Goal: Communication & Community: Share content

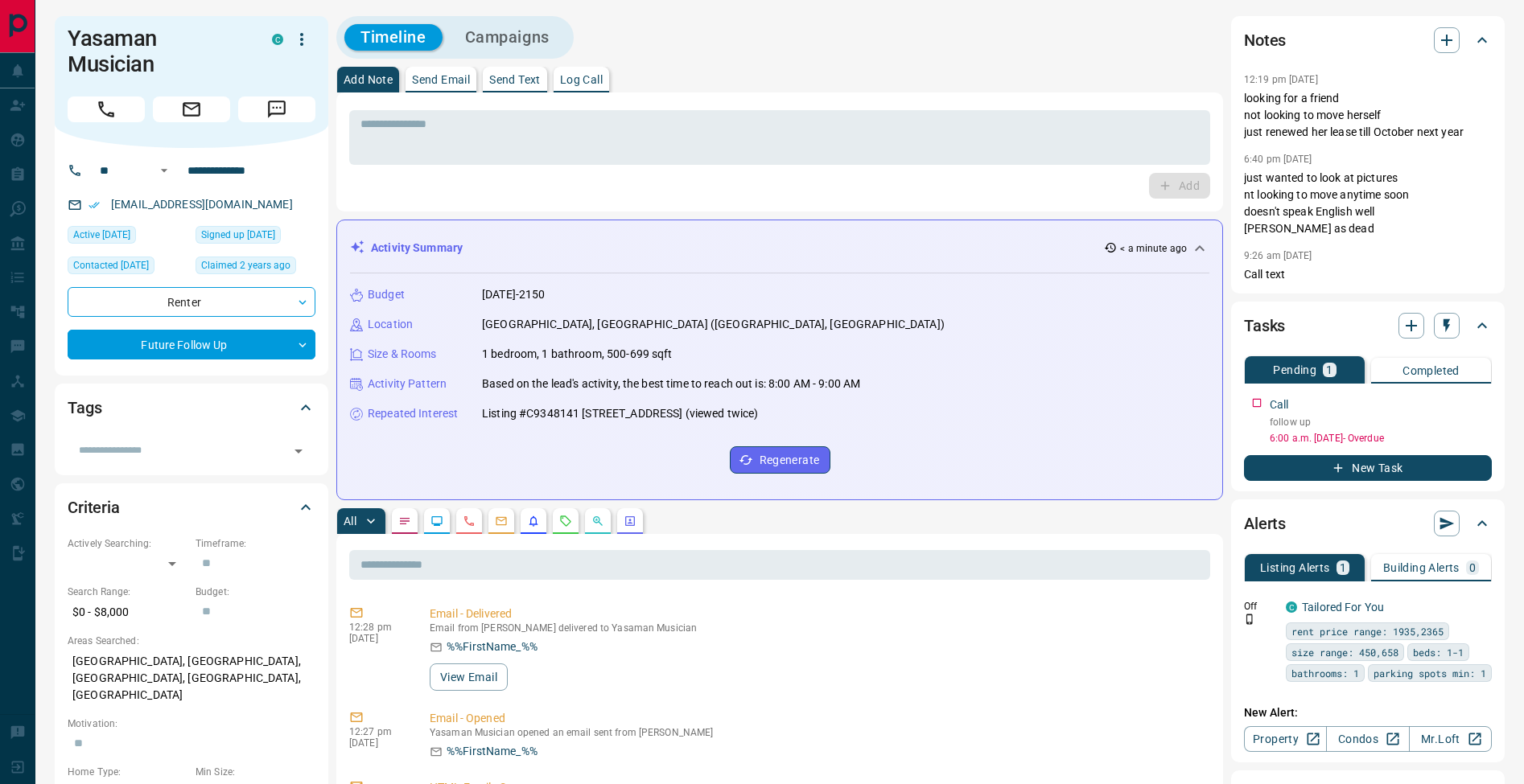
click at [470, 79] on p "Send Email" at bounding box center [441, 79] width 58 height 11
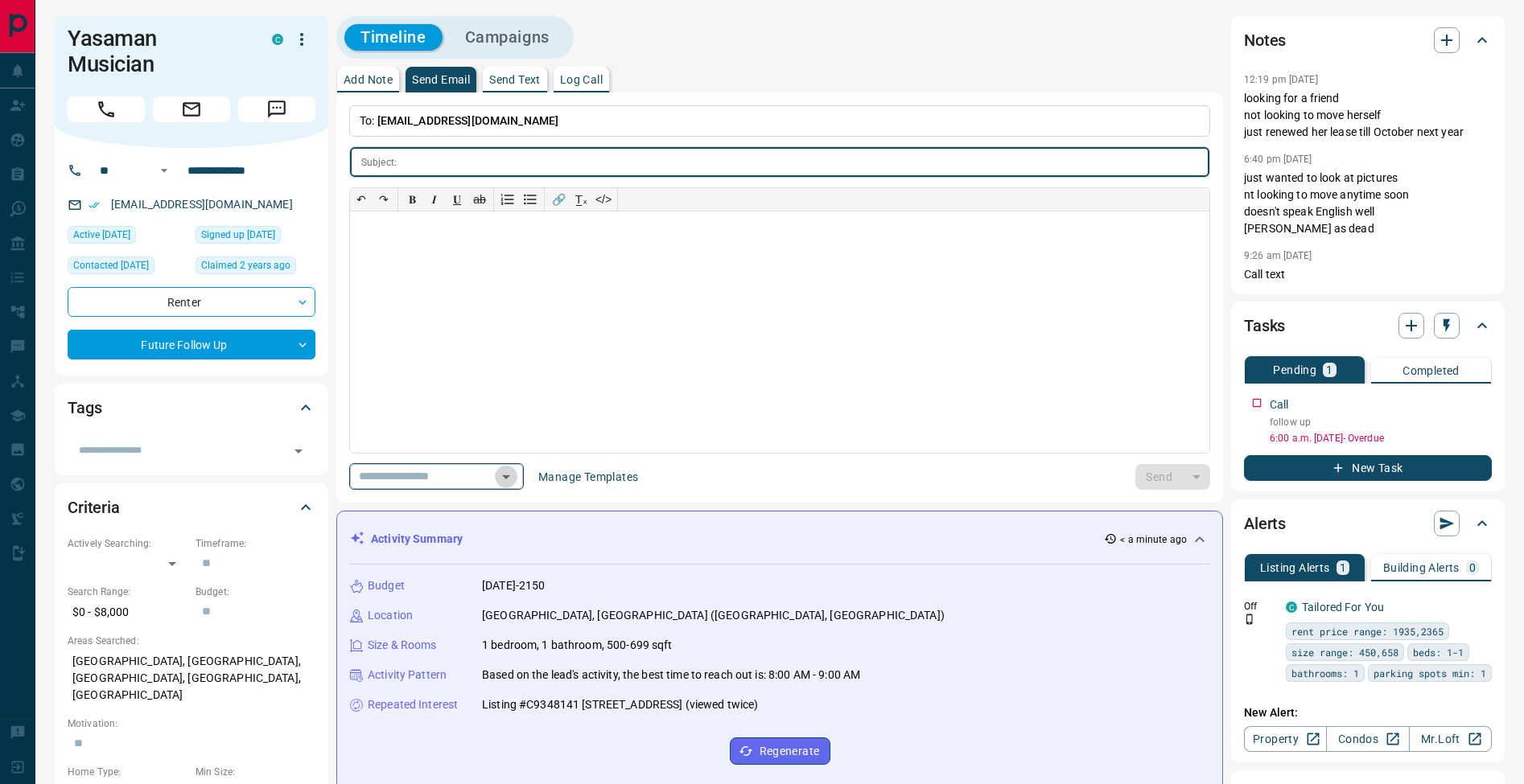
click at [516, 479] on icon "Open" at bounding box center [505, 476] width 20 height 20
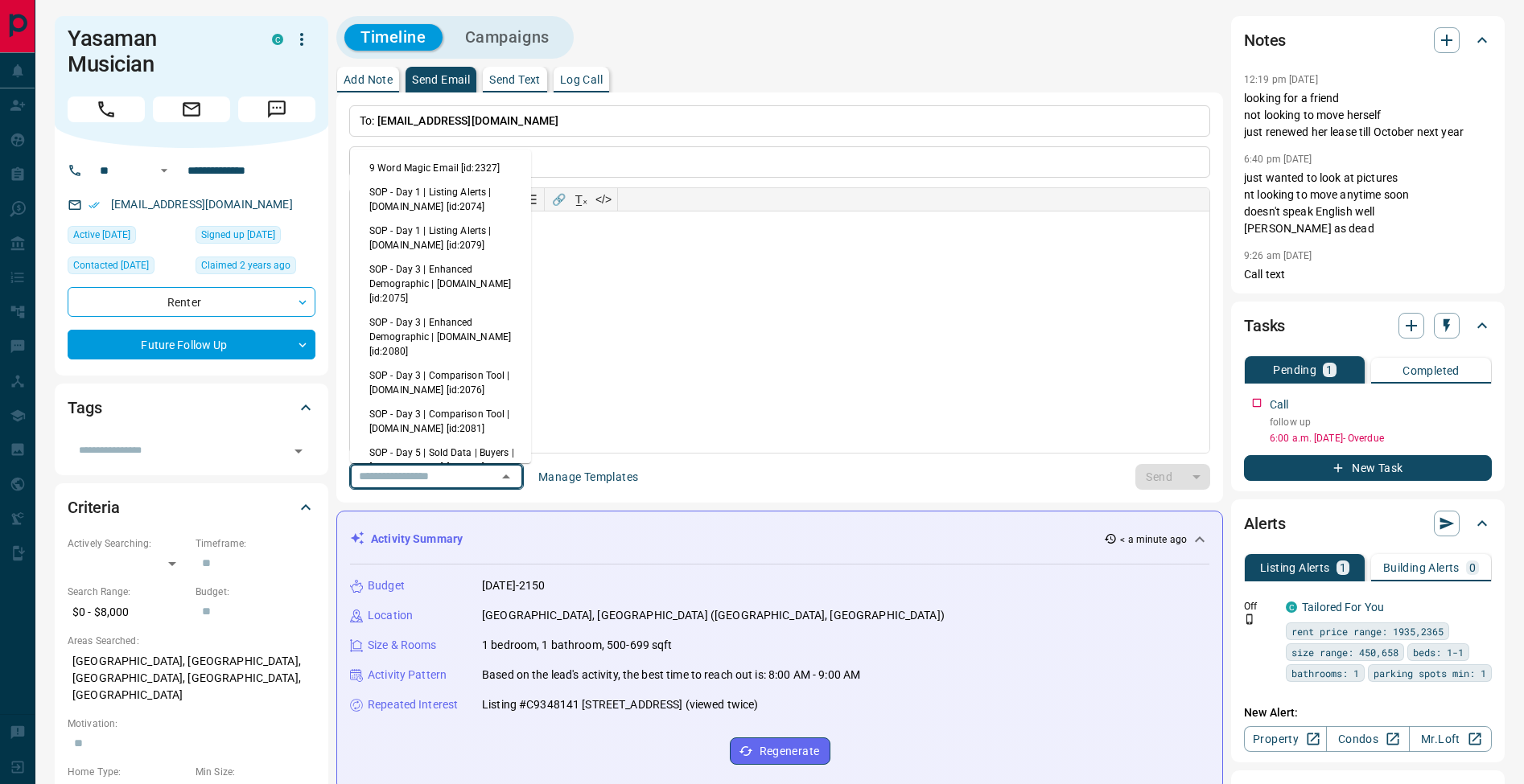
click at [465, 168] on li "9 Word Magic Email [id:2327]" at bounding box center [441, 168] width 181 height 24
type input "*******"
type input "**********"
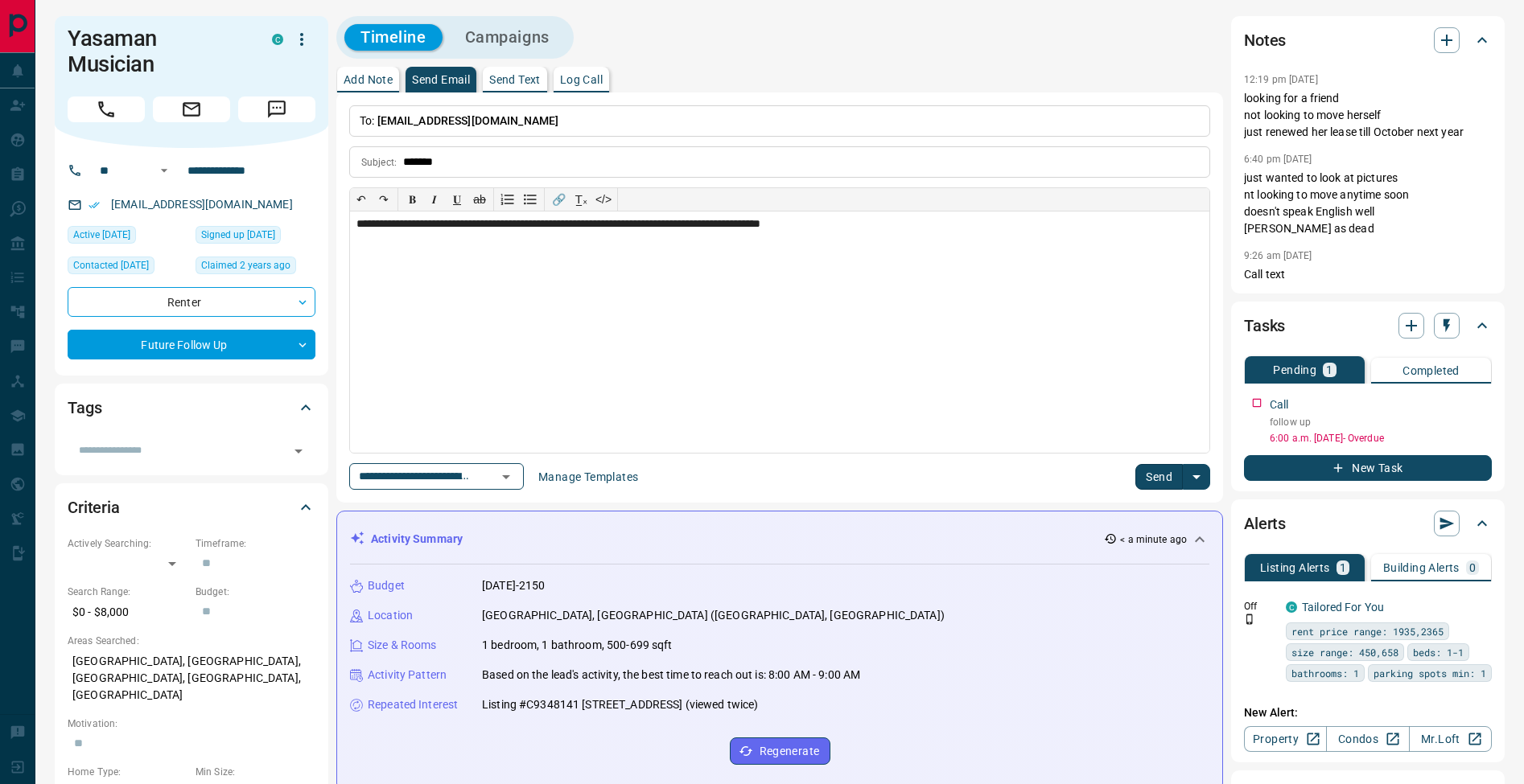
click at [1152, 474] on button "Send" at bounding box center [1159, 477] width 48 height 26
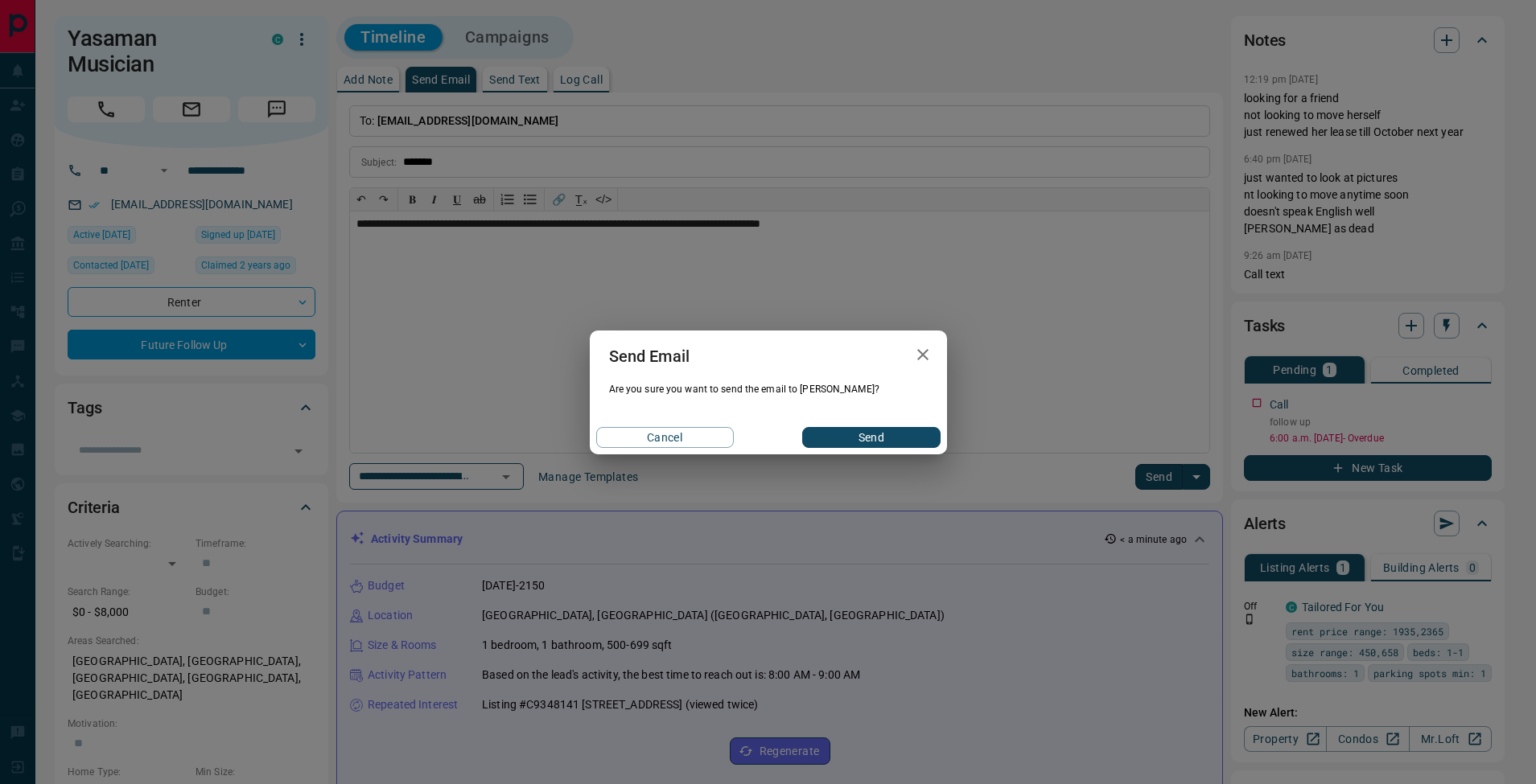
click at [915, 435] on button "Send" at bounding box center [870, 437] width 137 height 21
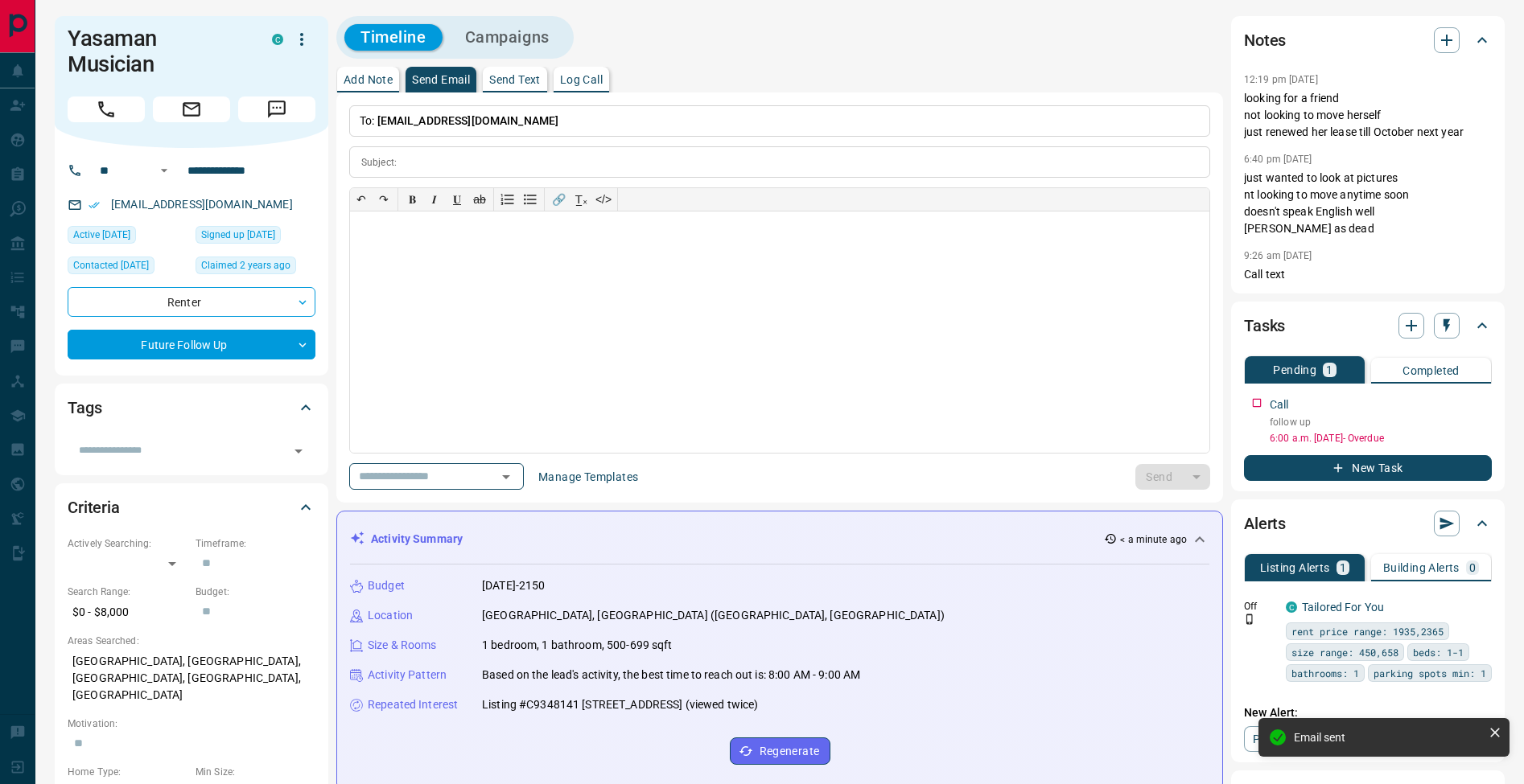
click at [377, 78] on p "Add Note" at bounding box center [368, 79] width 49 height 11
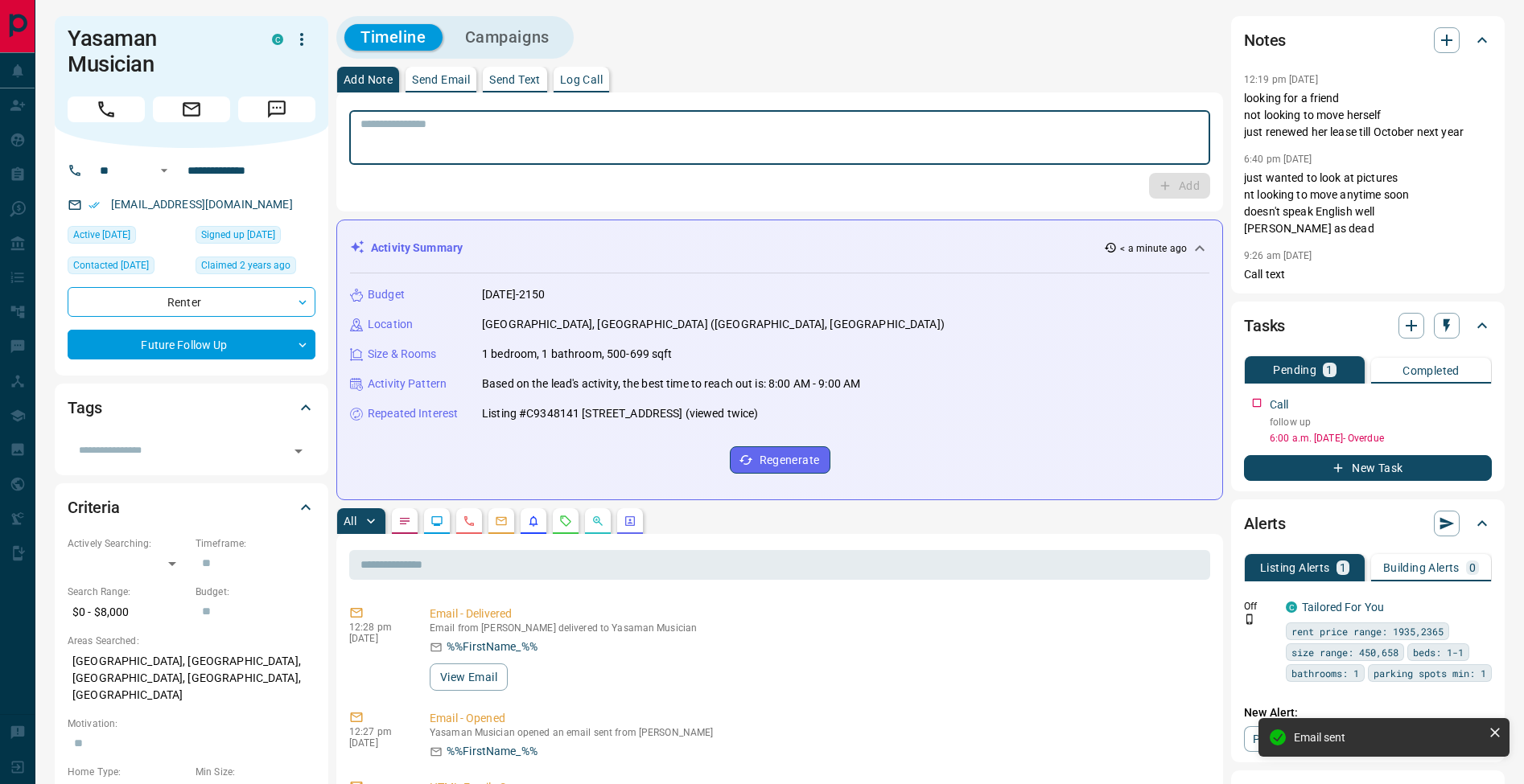
click at [430, 145] on textarea at bounding box center [780, 138] width 839 height 41
type textarea "**********"
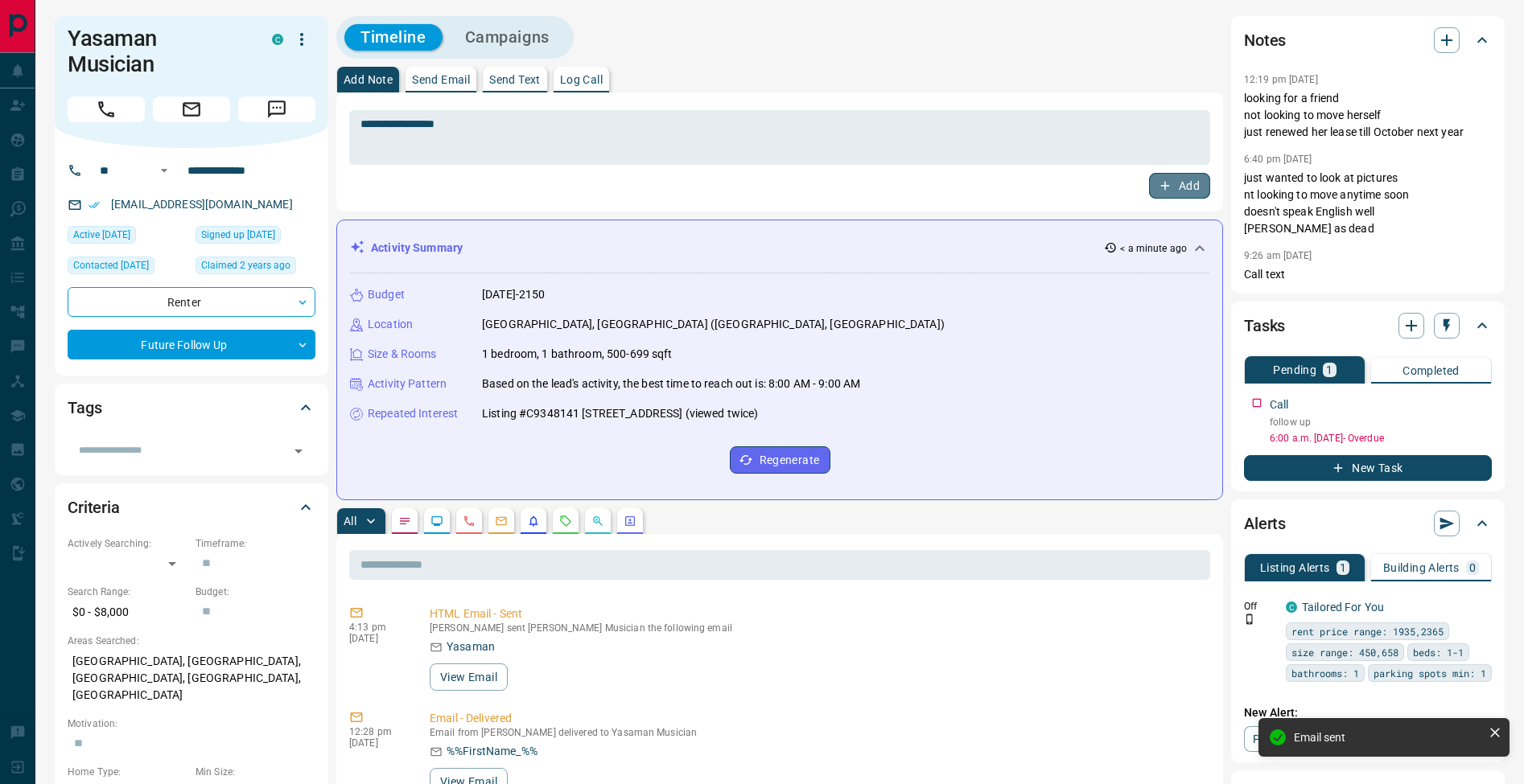
click at [1193, 179] on button "Add" at bounding box center [1180, 186] width 61 height 26
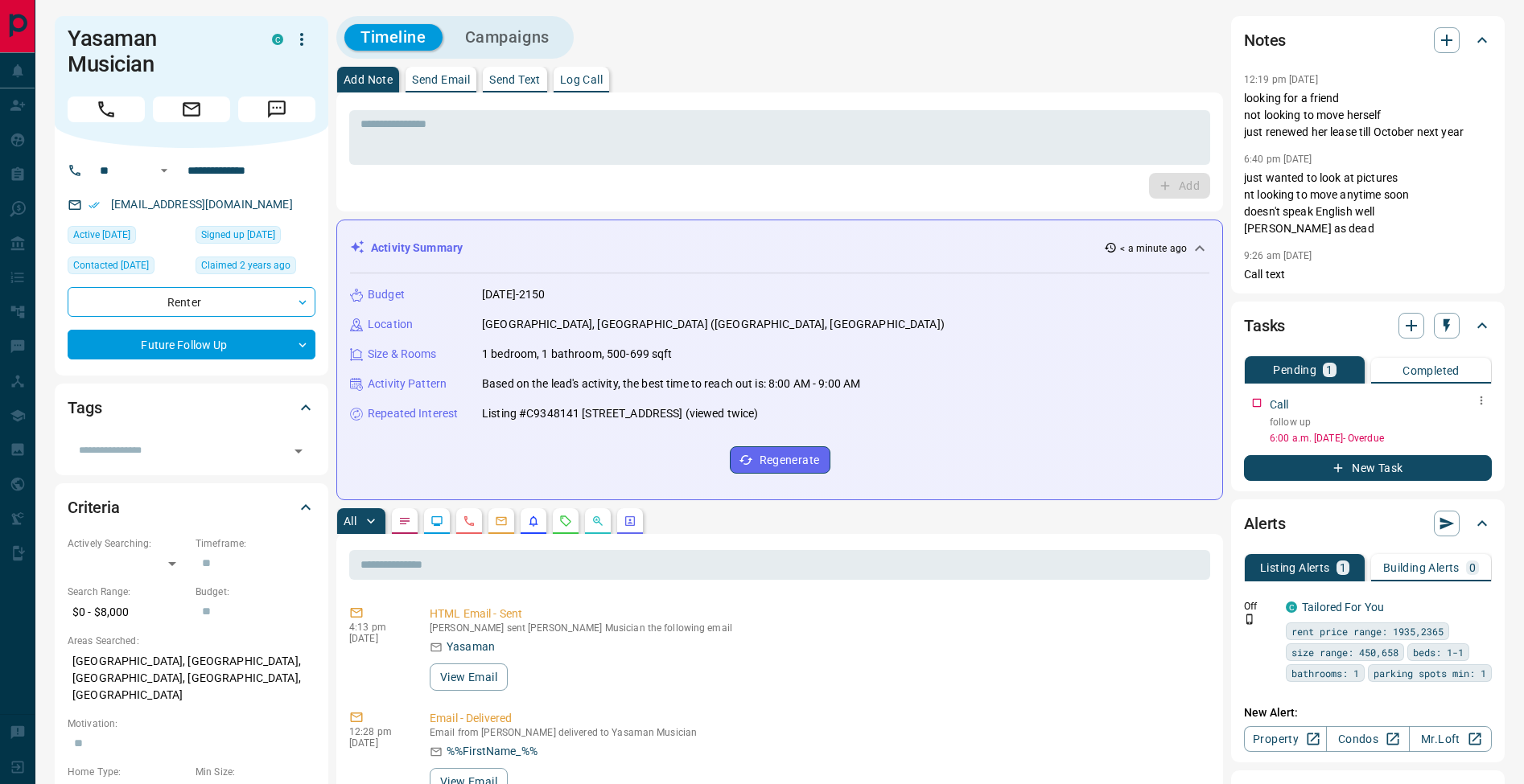
click at [1483, 406] on icon "button" at bounding box center [1481, 401] width 13 height 13
click at [1471, 427] on li "Edit" at bounding box center [1455, 431] width 71 height 24
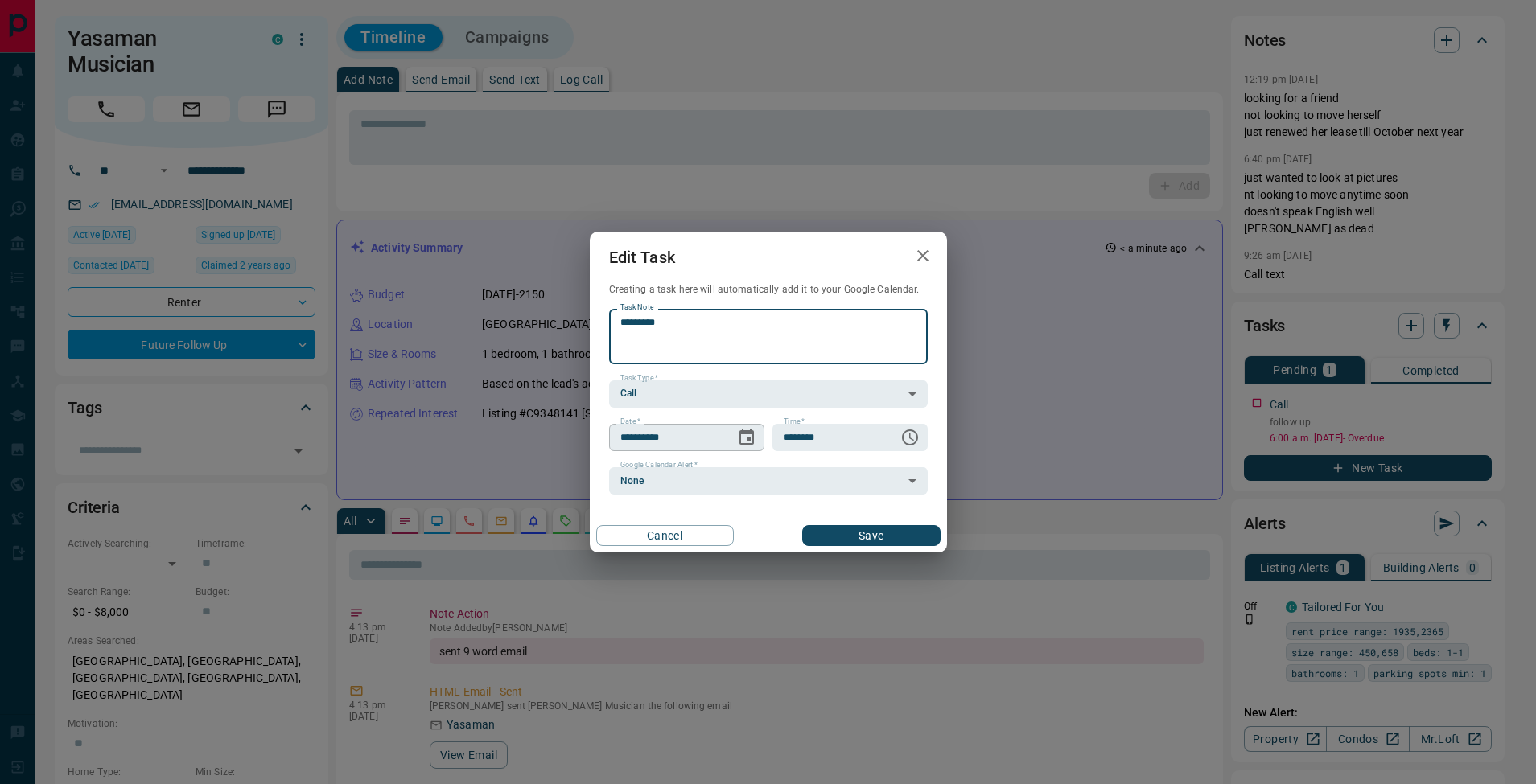
click at [745, 437] on icon "Choose date, selected date is Aug 13, 2025" at bounding box center [747, 437] width 20 height 20
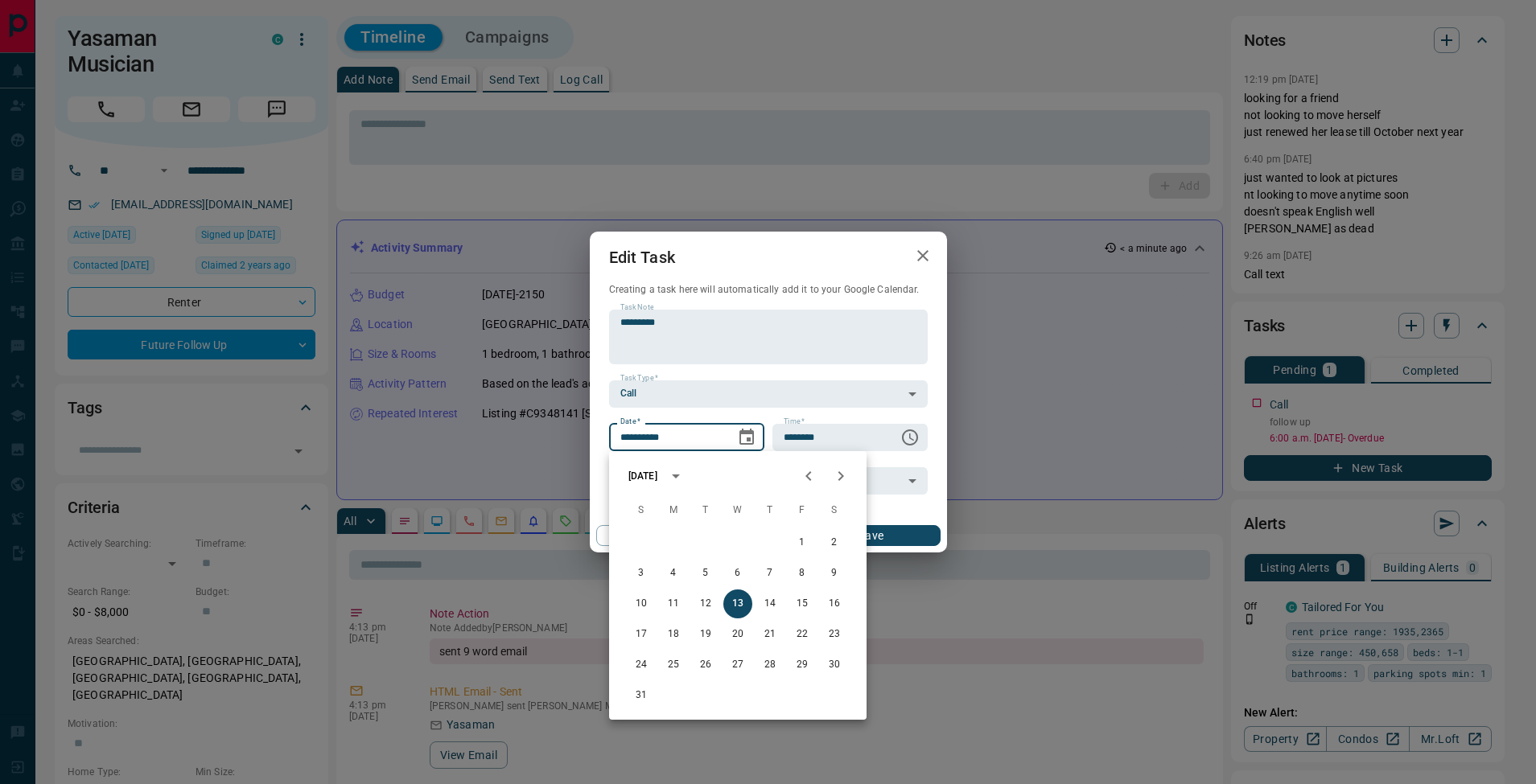
click at [840, 481] on icon "Next month" at bounding box center [840, 476] width 20 height 20
click at [793, 573] on button "12" at bounding box center [802, 574] width 29 height 29
type input "**********"
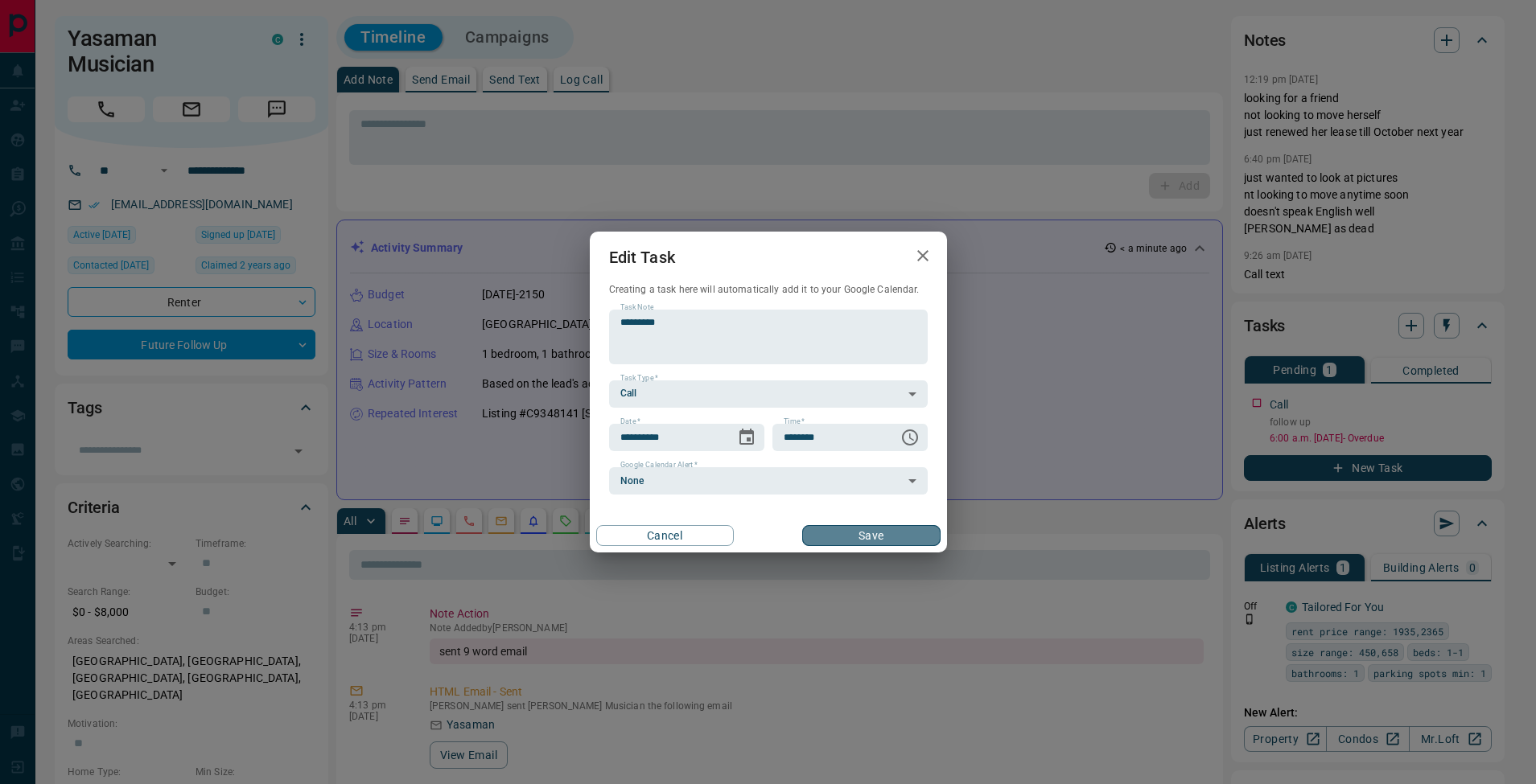
click at [902, 531] on button "Save" at bounding box center [870, 535] width 137 height 21
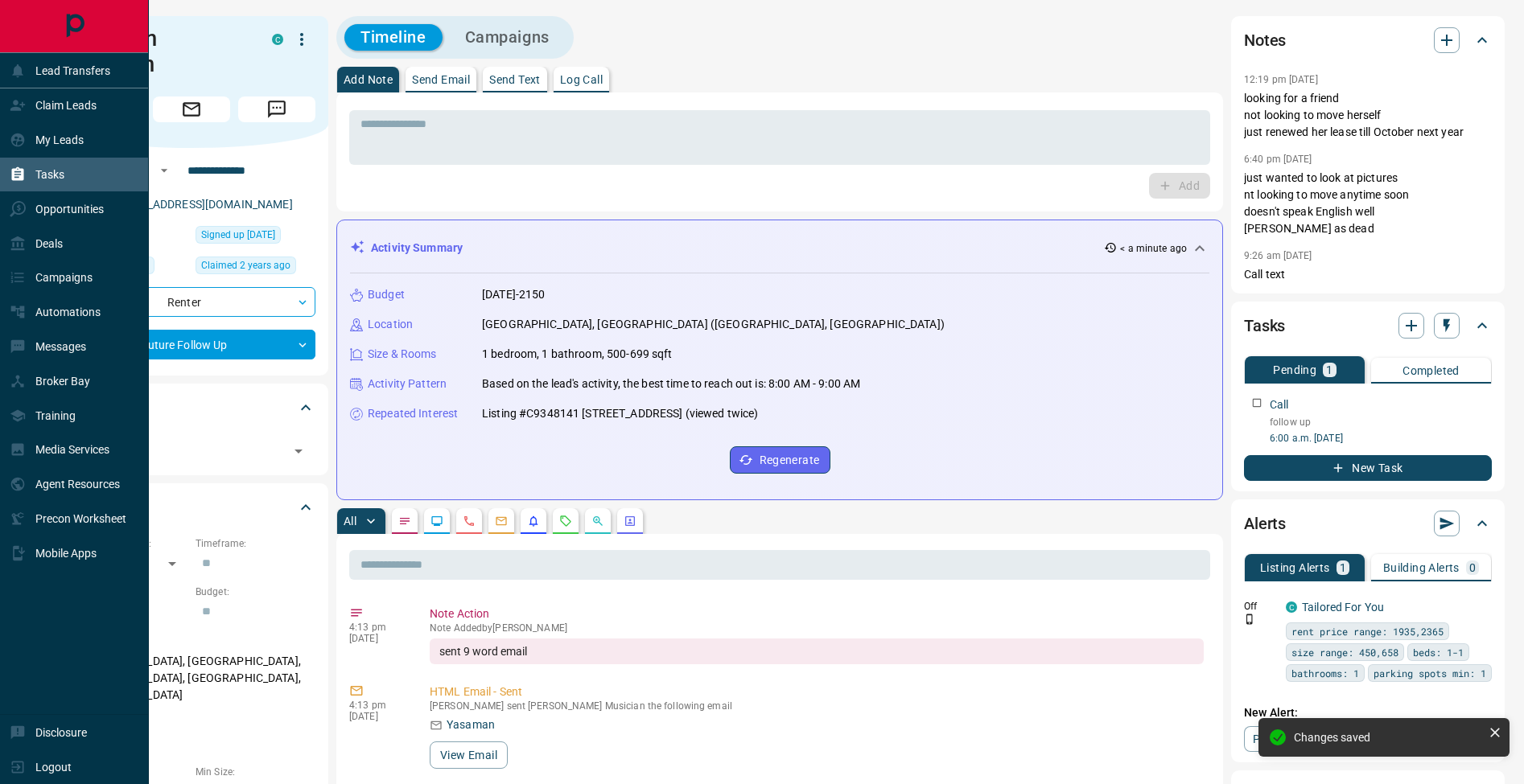
click at [21, 179] on icon at bounding box center [18, 174] width 12 height 14
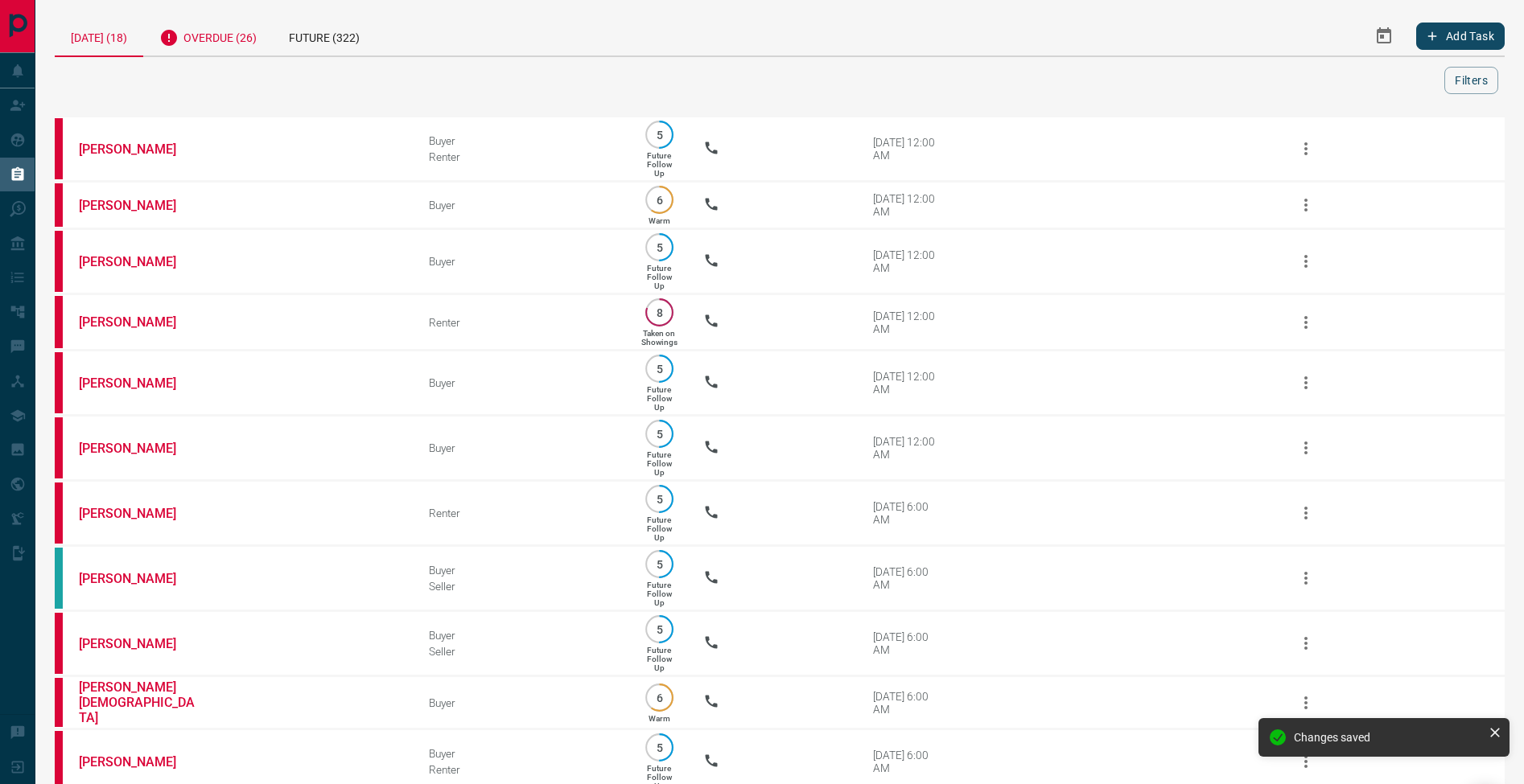
click at [206, 46] on div "Overdue (26)" at bounding box center [208, 36] width 130 height 39
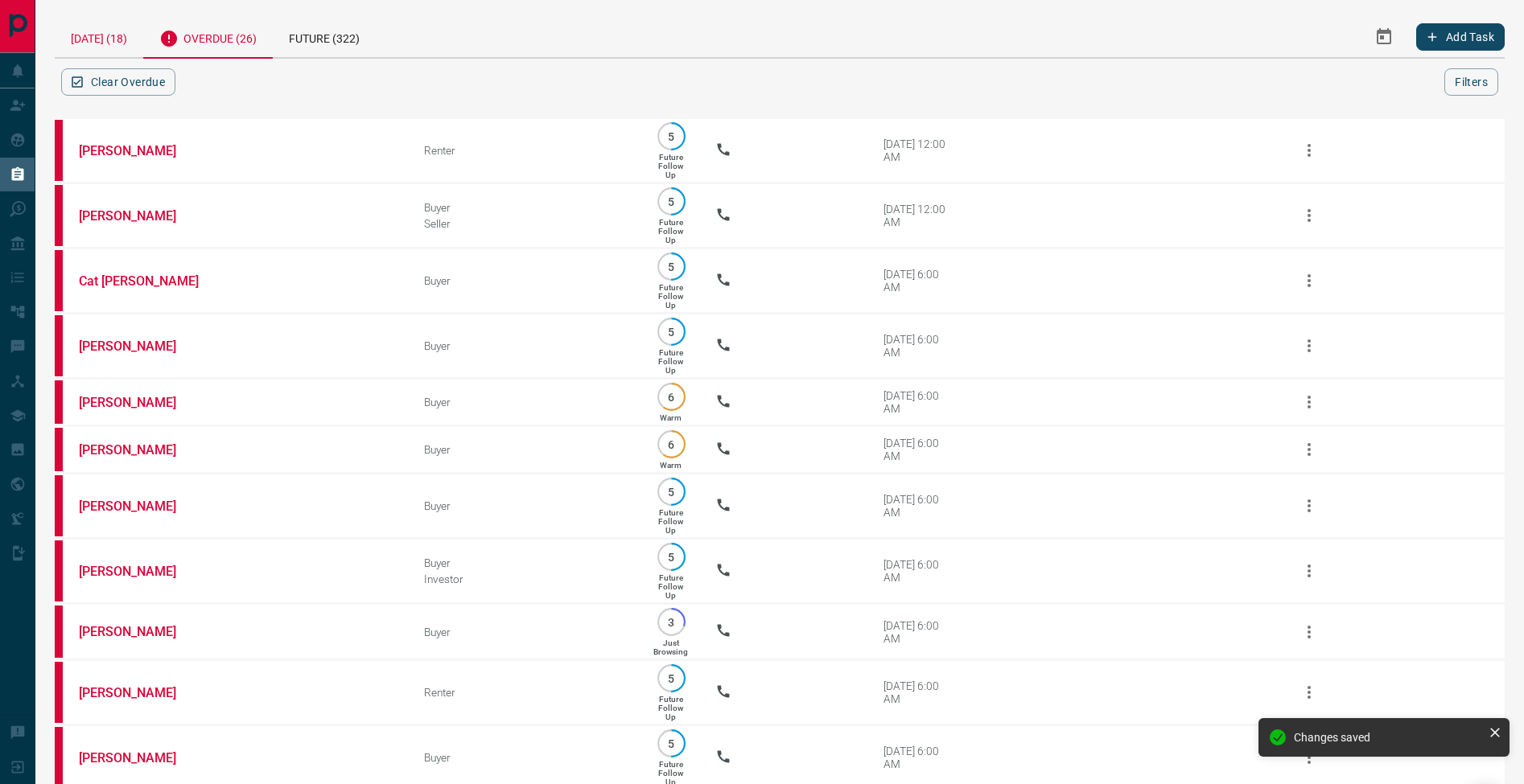
click at [134, 52] on div "[DATE] (18)" at bounding box center [99, 37] width 89 height 41
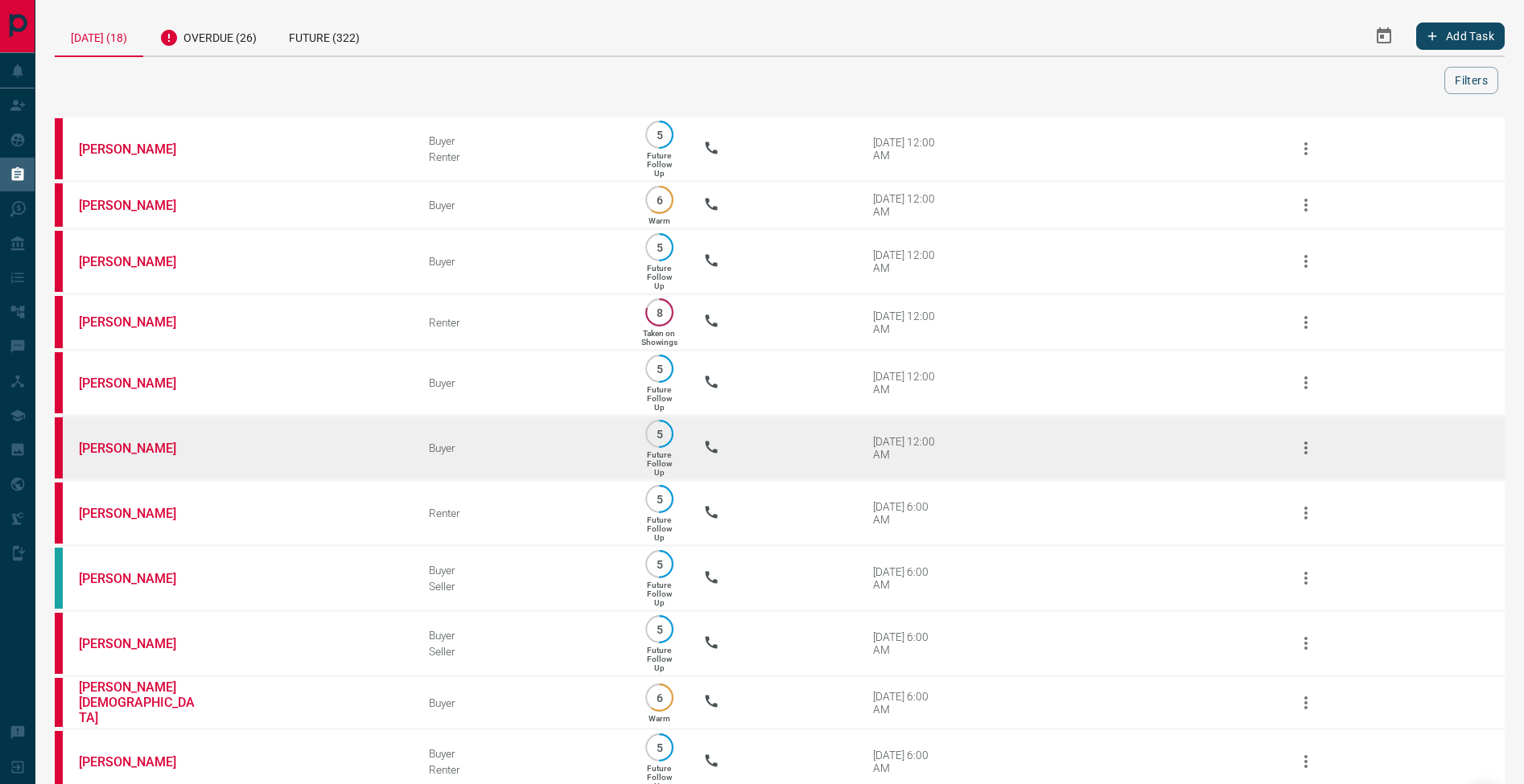
scroll to position [305, 0]
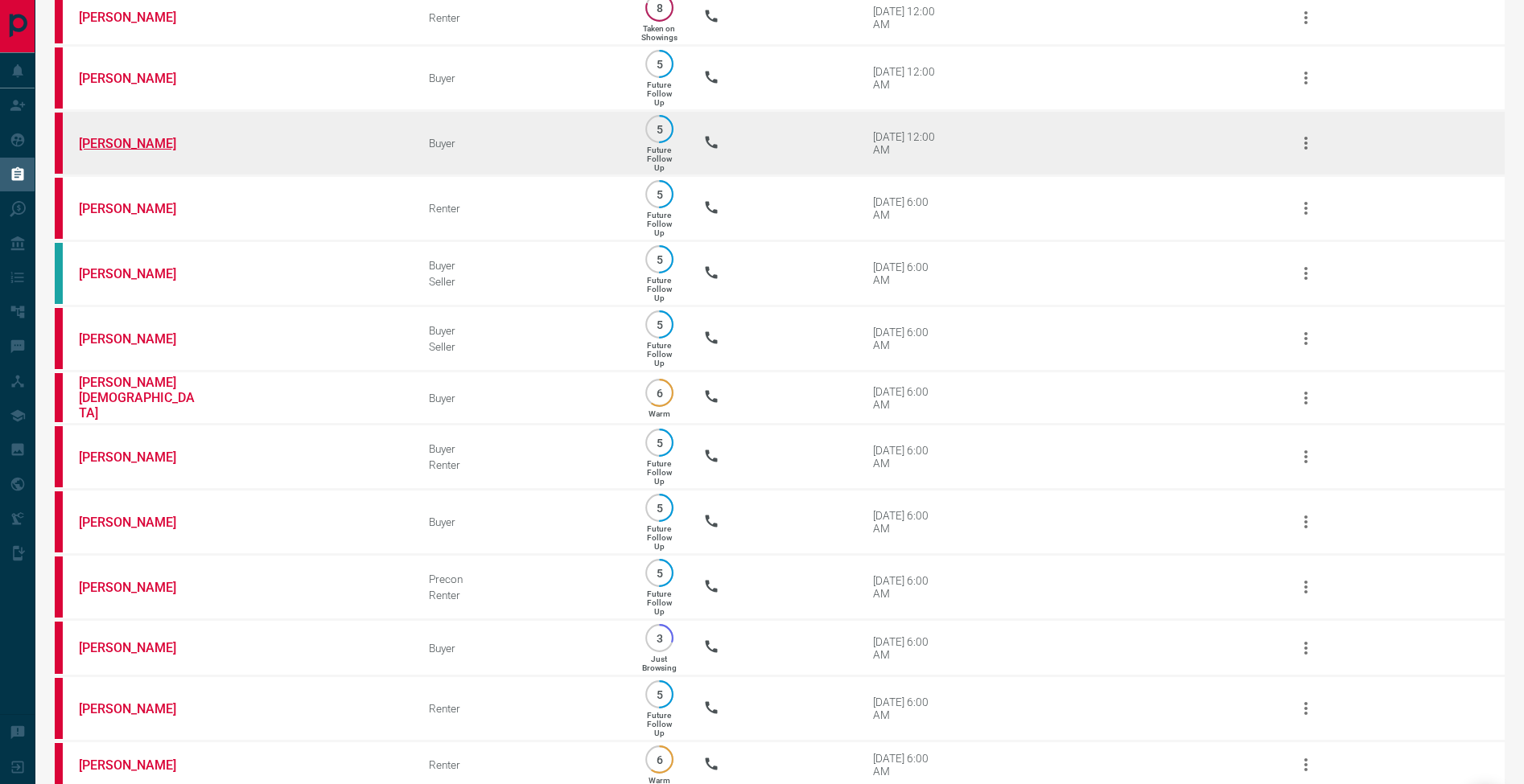
click at [131, 149] on link "[PERSON_NAME]" at bounding box center [140, 144] width 121 height 15
